Goal: Information Seeking & Learning: Check status

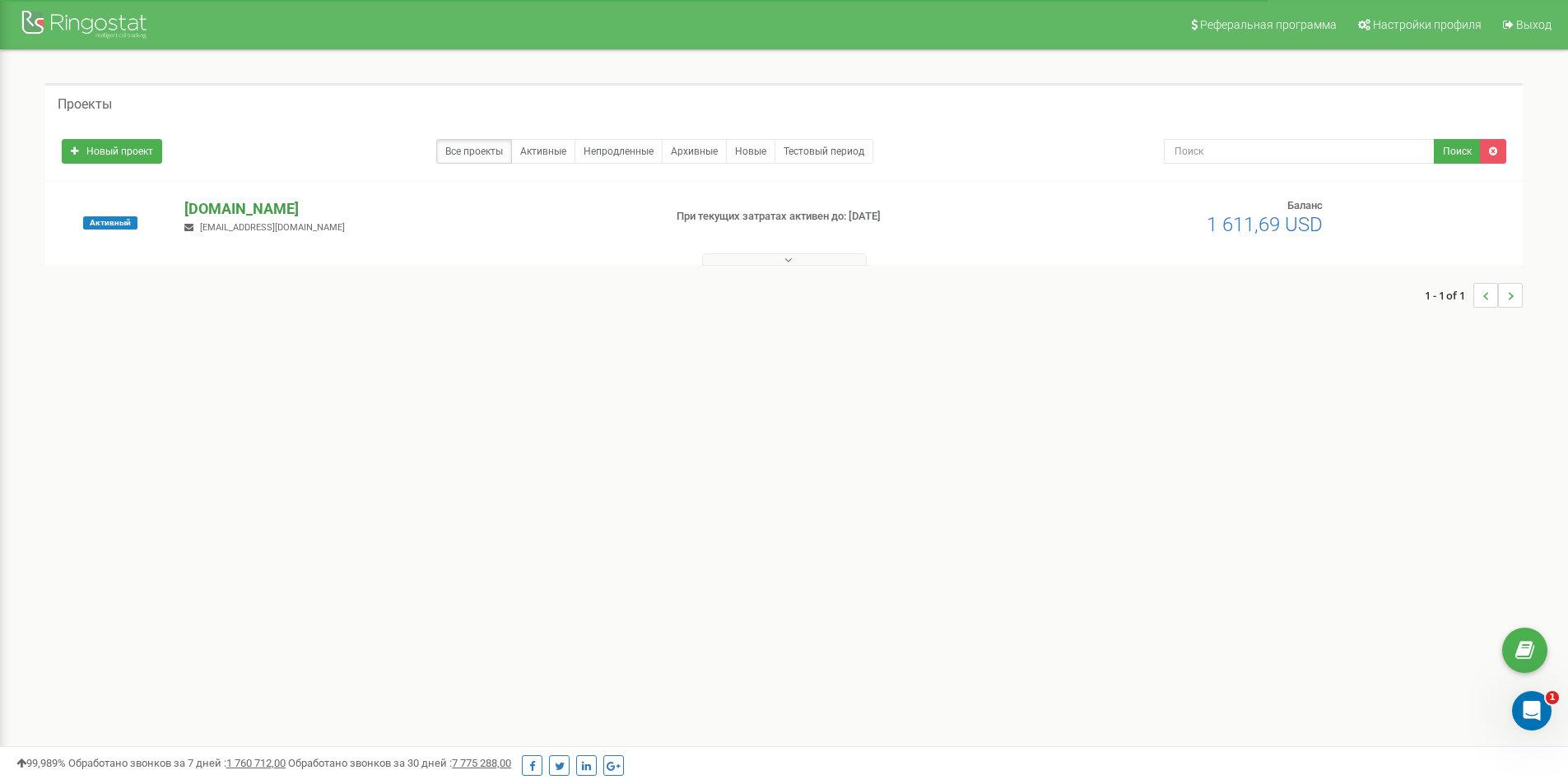
click at [251, 215] on p "[DOMAIN_NAME]" at bounding box center [417, 209] width 465 height 21
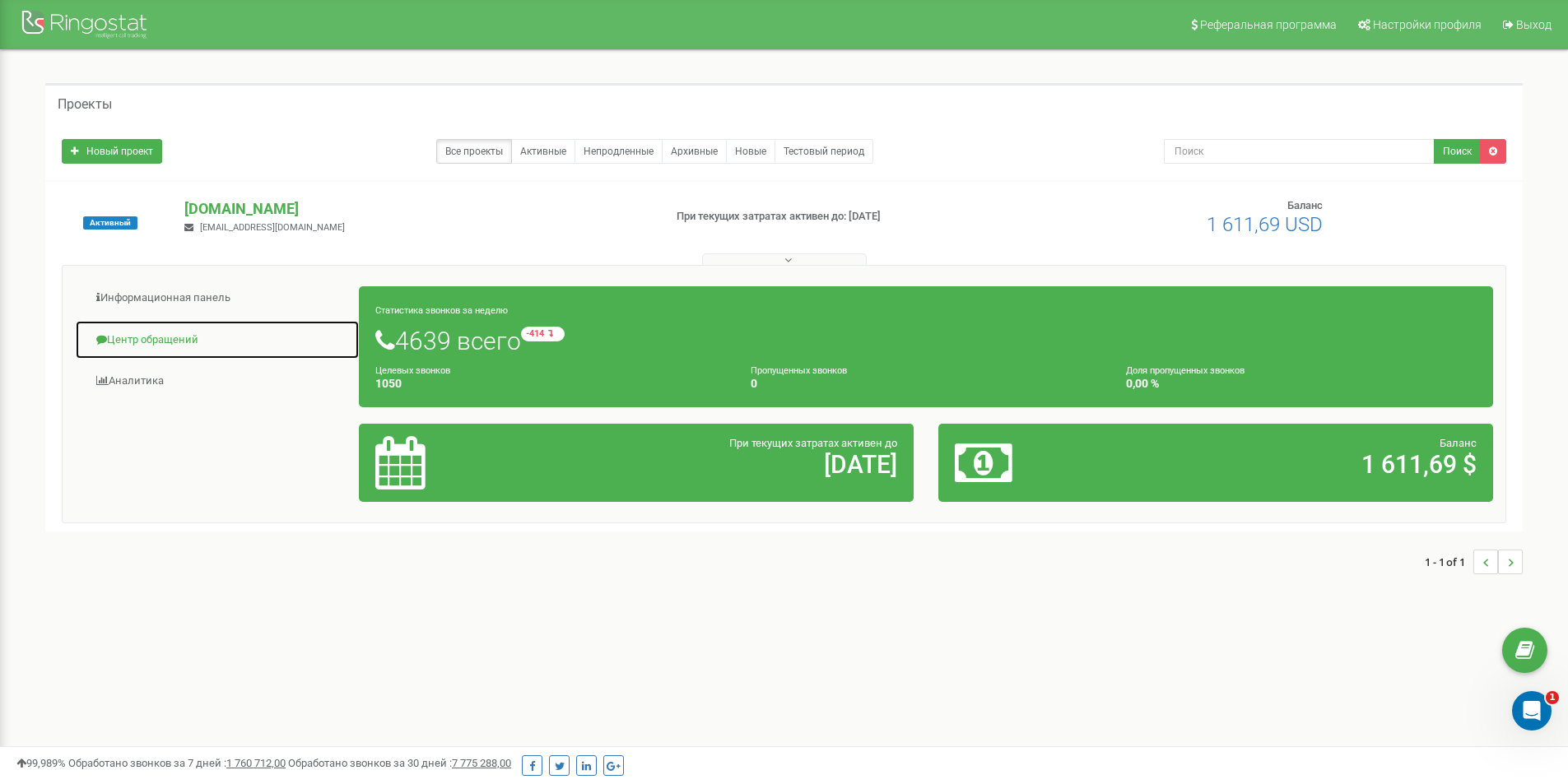
click at [180, 334] on link "Центр обращений" at bounding box center [217, 340] width 285 height 40
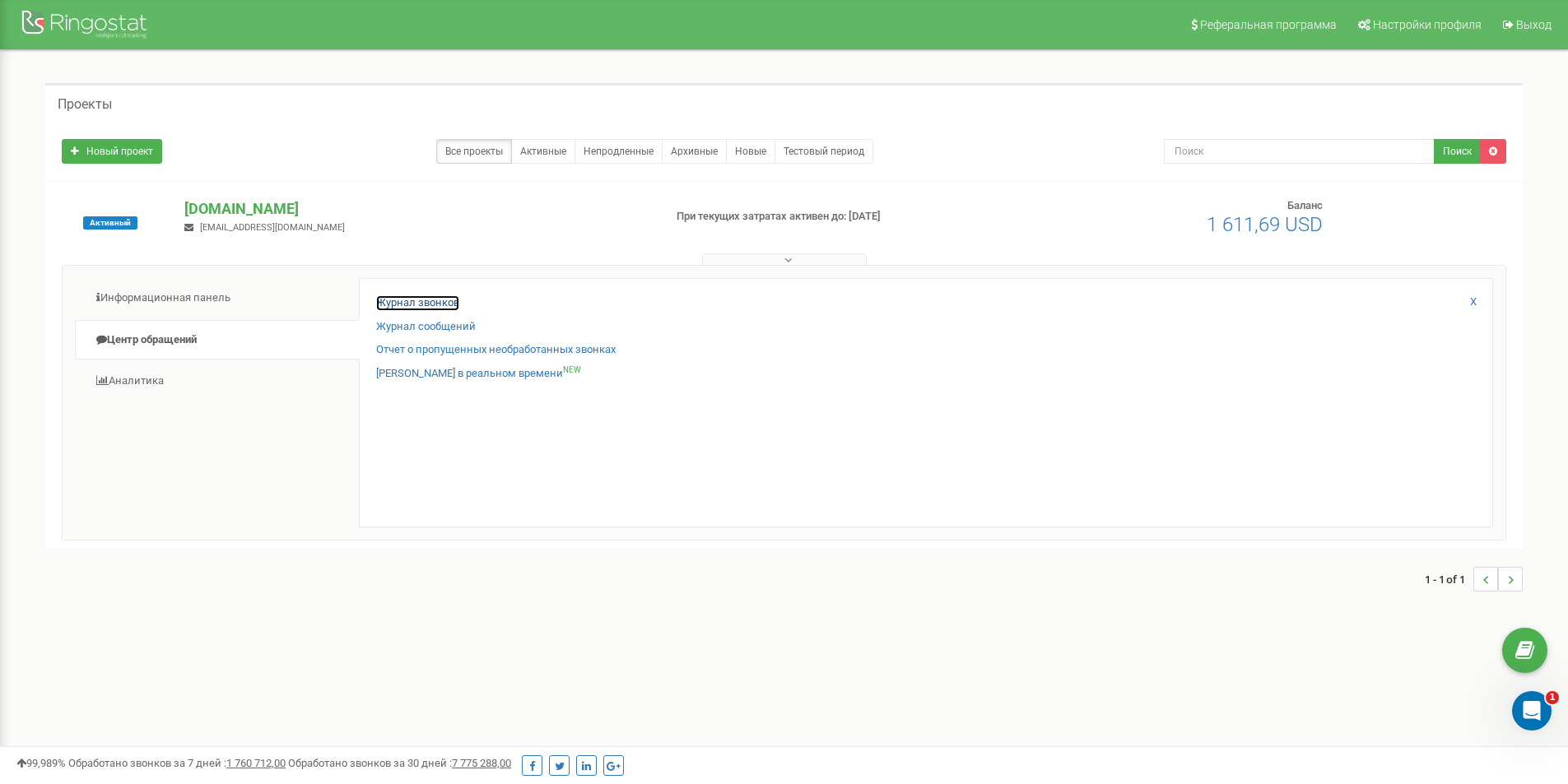
click at [422, 301] on link "Журнал звонков" at bounding box center [418, 303] width 84 height 16
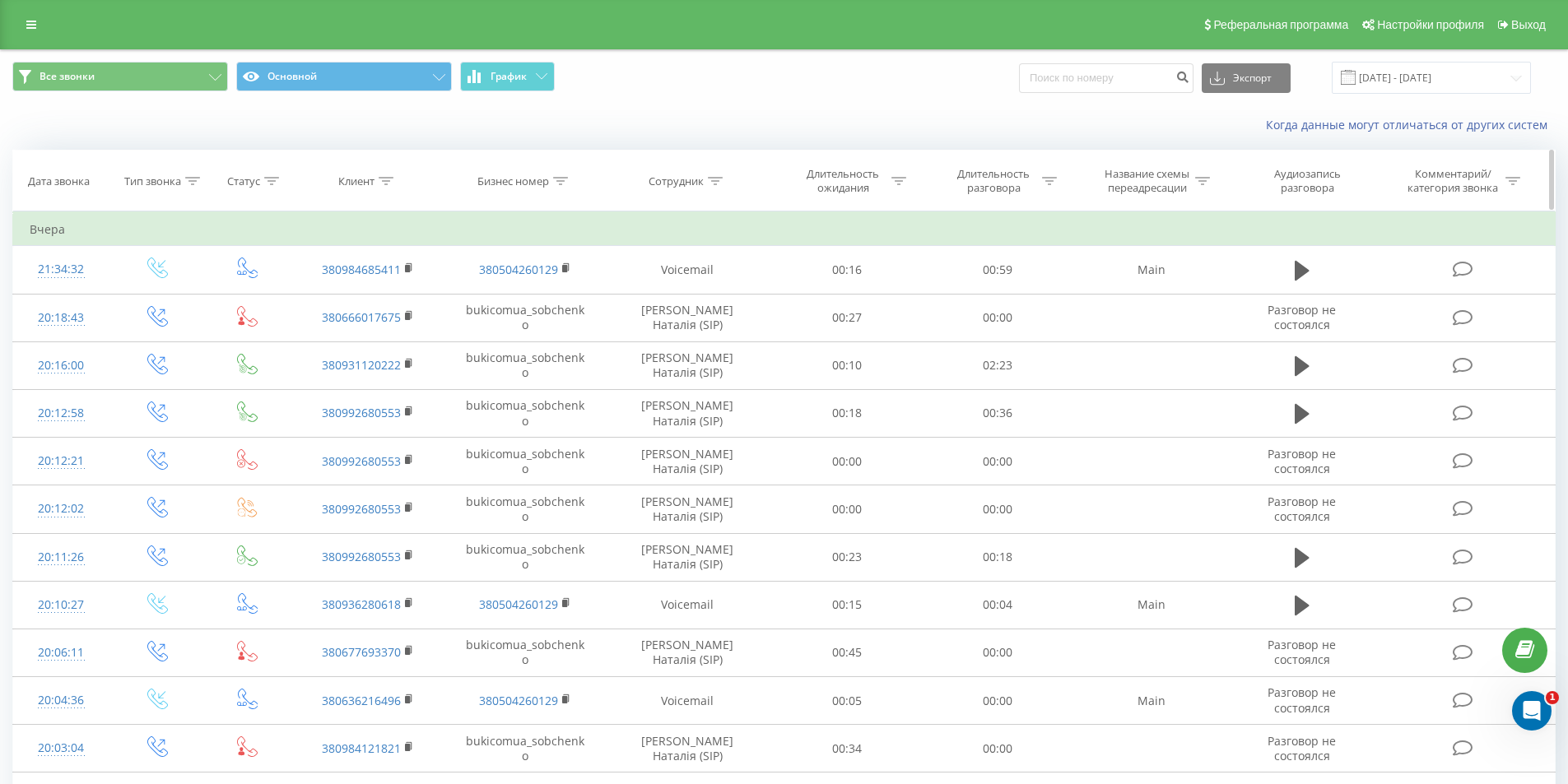
click at [380, 185] on icon at bounding box center [386, 180] width 15 height 8
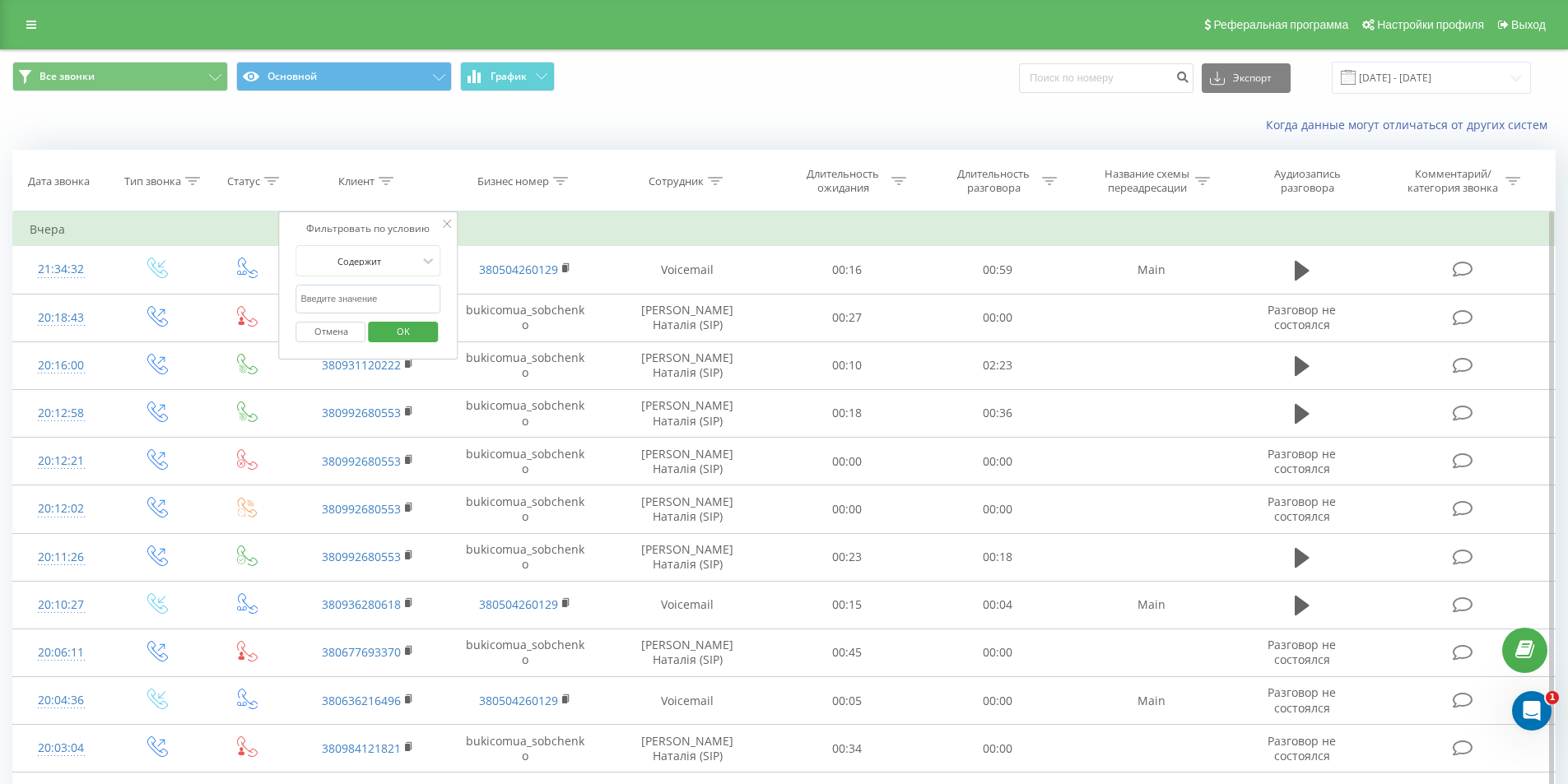
paste input "+38 (063) 621-64-96"
click at [324, 292] on input "+38 (063) 621-64-96" at bounding box center [368, 299] width 145 height 29
click at [322, 297] on input "063) 621-64-96" at bounding box center [368, 299] width 145 height 29
click at [336, 300] on input "063621-64-96" at bounding box center [368, 299] width 145 height 29
click at [341, 301] on input "06362164-96" at bounding box center [368, 299] width 145 height 29
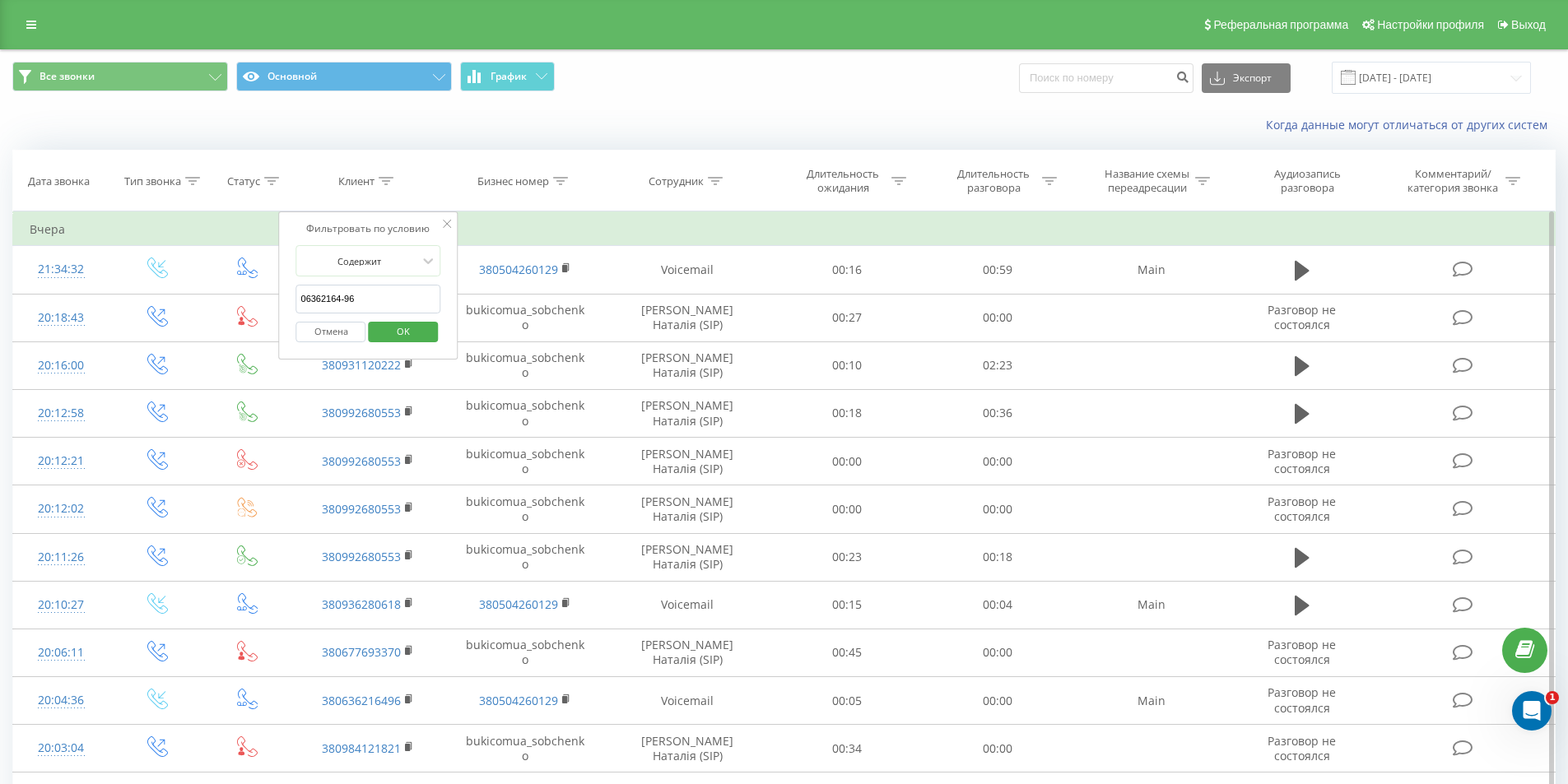
click at [345, 300] on input "06362164-96" at bounding box center [368, 299] width 145 height 29
click at [401, 334] on span "OK" at bounding box center [403, 330] width 46 height 25
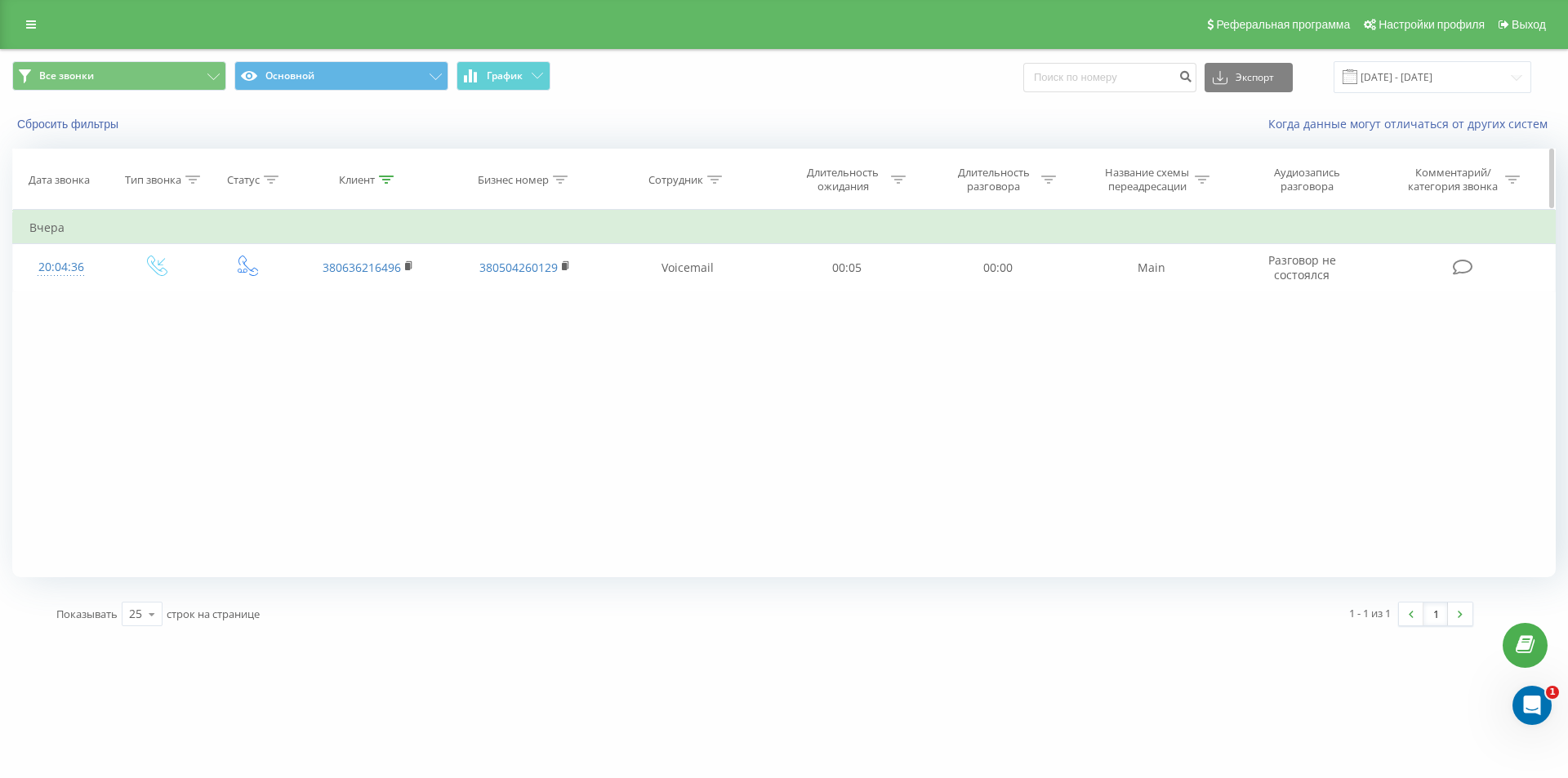
click at [387, 179] on icon at bounding box center [386, 179] width 15 height 8
click at [328, 324] on button "Отмена" at bounding box center [332, 329] width 70 height 20
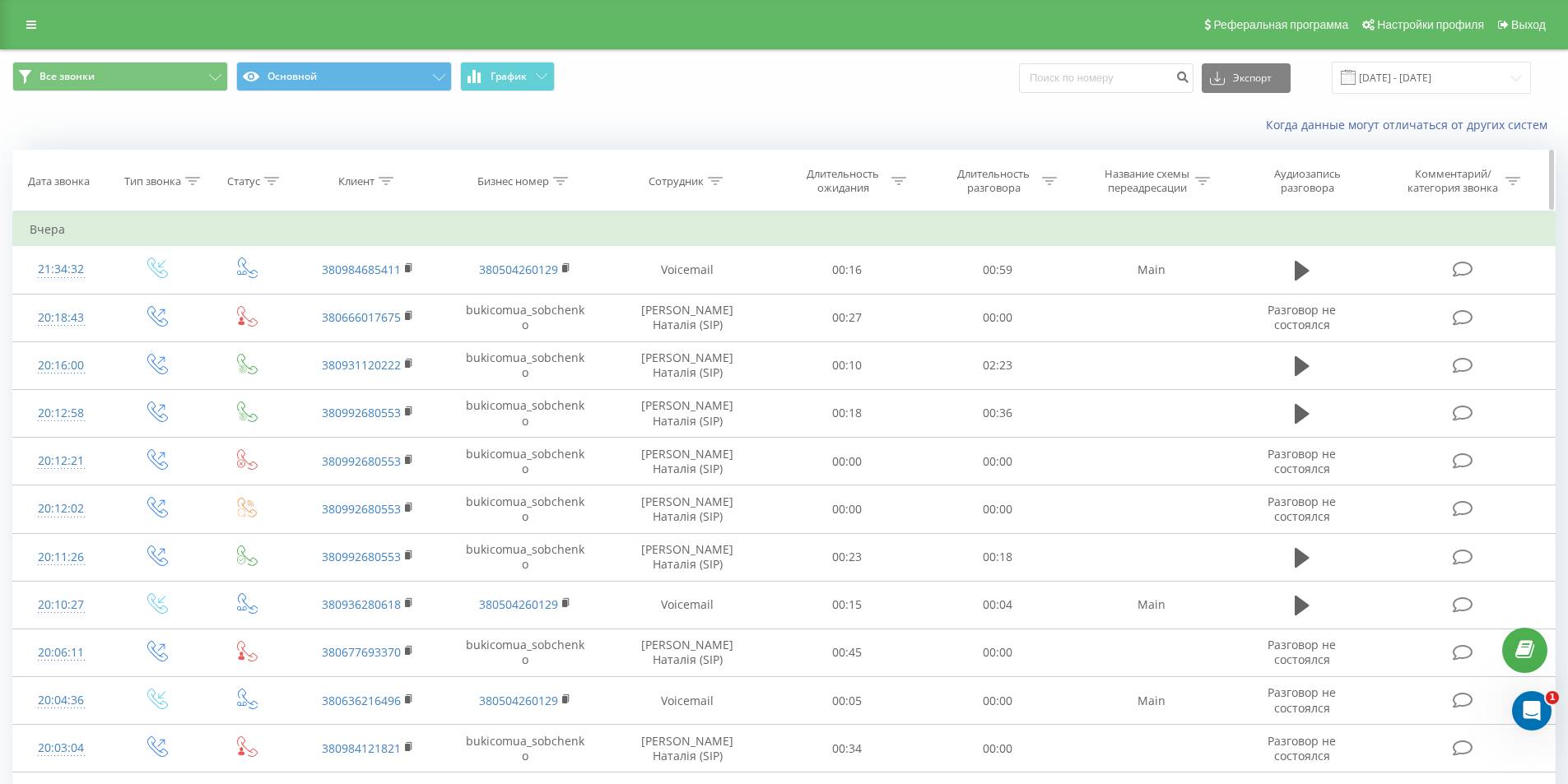
click at [379, 181] on icon at bounding box center [386, 180] width 15 height 8
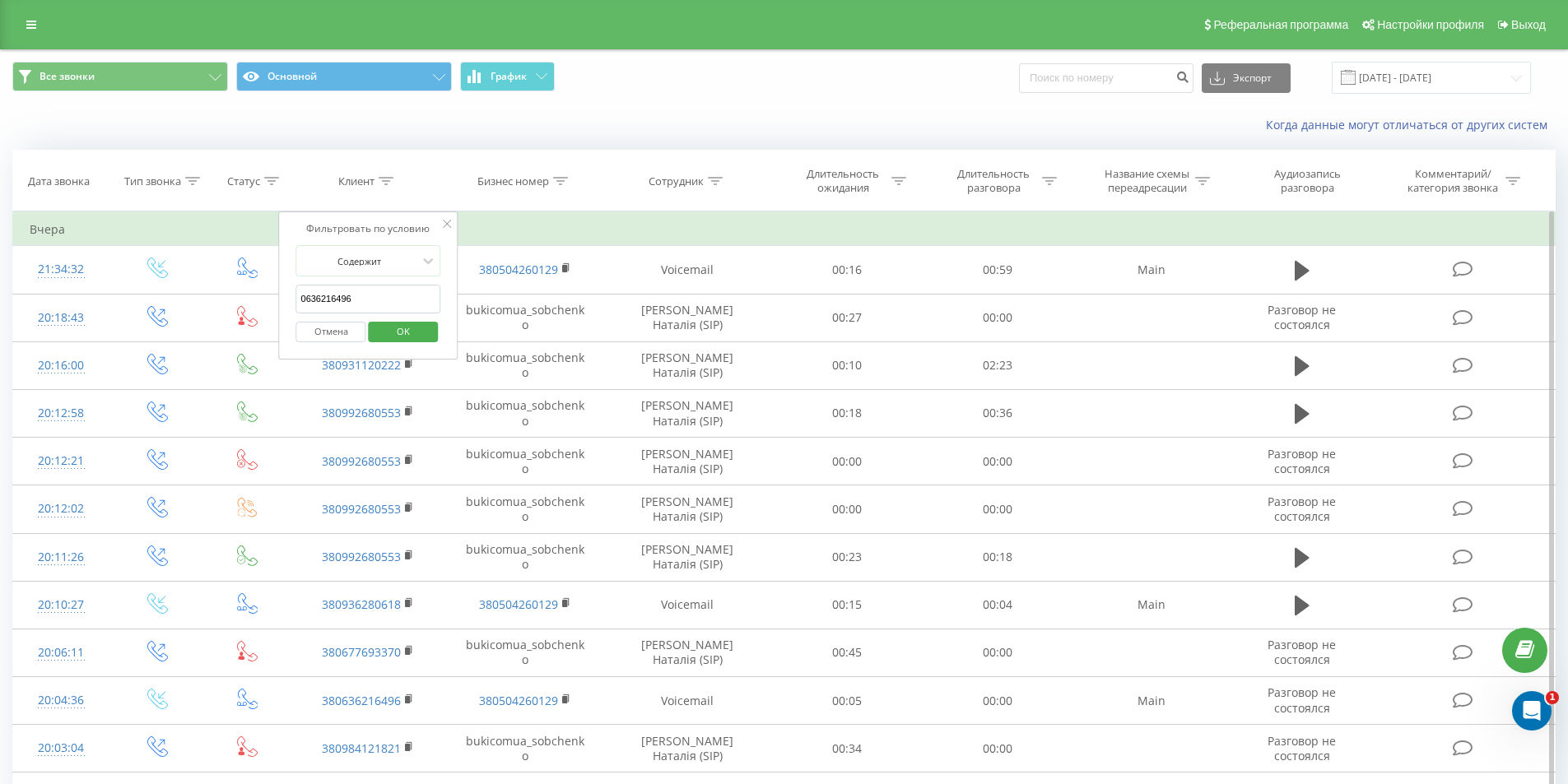
paste input "+38 (093) 628-06-18"
click at [321, 294] on input "+38 (093) 628-06-18" at bounding box center [368, 299] width 145 height 29
click at [323, 301] on input "093) 628-06-18" at bounding box center [368, 299] width 145 height 29
click at [337, 294] on input "093628-06-18" at bounding box center [368, 299] width 145 height 29
click at [334, 295] on input "093628-06-18" at bounding box center [368, 299] width 145 height 29
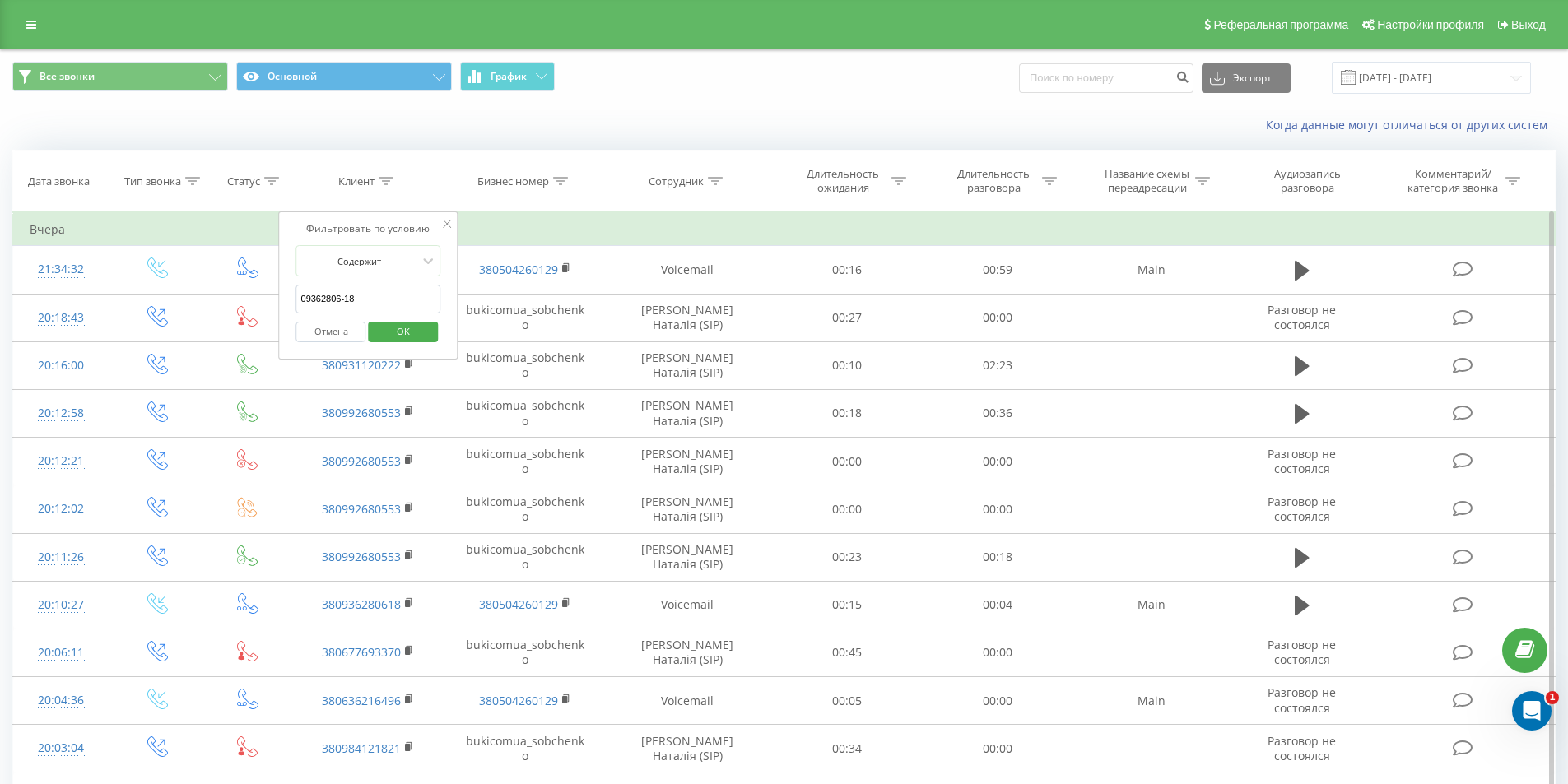
click at [343, 298] on input "09362806-18" at bounding box center [368, 299] width 145 height 29
type input "0936280618"
click at [382, 321] on span "OK" at bounding box center [403, 330] width 46 height 25
